Goal: Task Accomplishment & Management: Use online tool/utility

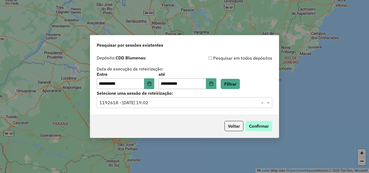
click at [259, 128] on button "Confirmar" at bounding box center [258, 126] width 27 height 10
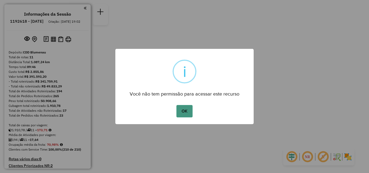
click at [185, 111] on button "OK" at bounding box center [184, 111] width 16 height 12
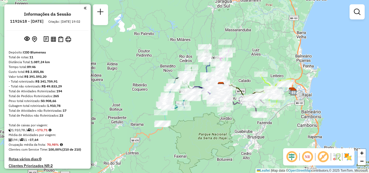
drag, startPoint x: 183, startPoint y: 122, endPoint x: 219, endPoint y: 121, distance: 36.5
click at [219, 121] on div "Janela de atendimento Grade de atendimento Capacidade Transportadoras Veículos …" at bounding box center [184, 86] width 369 height 173
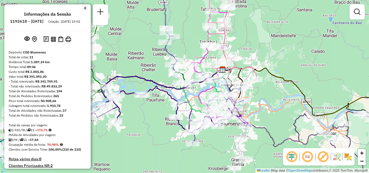
drag, startPoint x: 290, startPoint y: 86, endPoint x: 251, endPoint y: 81, distance: 40.0
click at [251, 81] on div "Janela de atendimento Grade de atendimento Capacidade Transportadoras Veículos …" at bounding box center [184, 86] width 369 height 173
